Goal: Find specific page/section: Find specific page/section

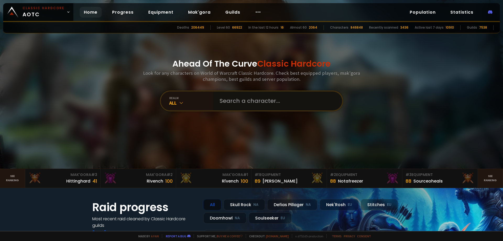
click at [246, 105] on input "text" at bounding box center [275, 100] width 119 height 19
type input "robothc"
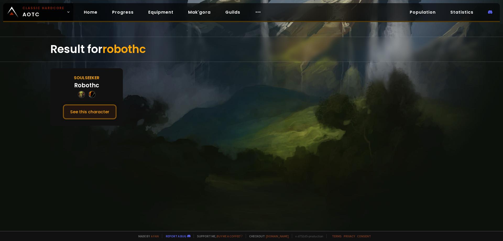
click at [97, 110] on button "See this character" at bounding box center [90, 111] width 54 height 15
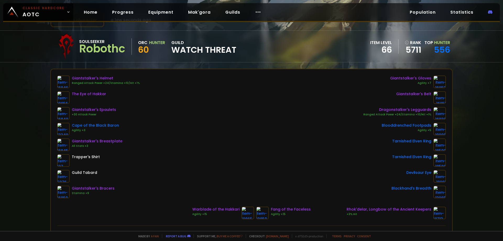
scroll to position [26, 0]
